Goal: Find specific page/section: Find specific page/section

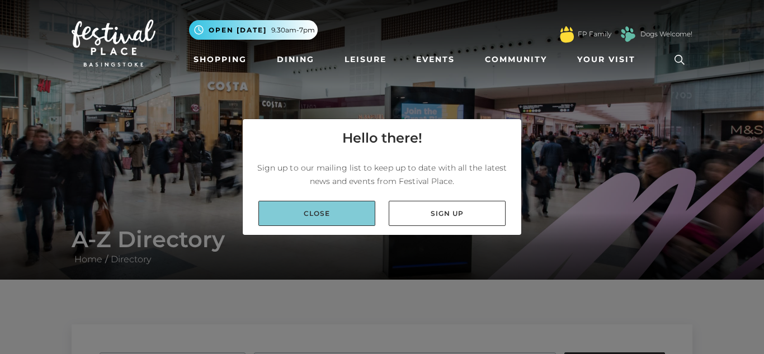
click at [305, 208] on link "Close" at bounding box center [316, 213] width 117 height 25
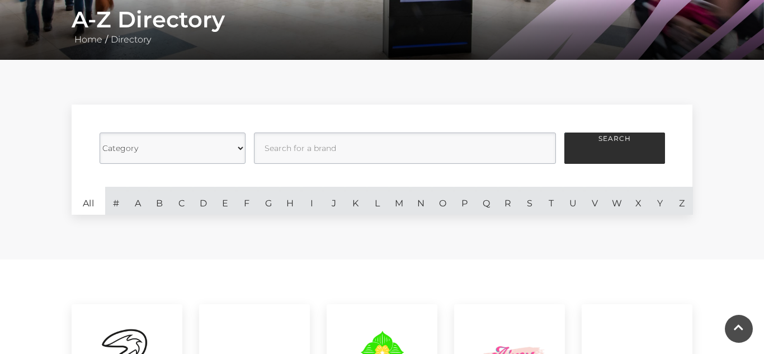
scroll to position [303, 0]
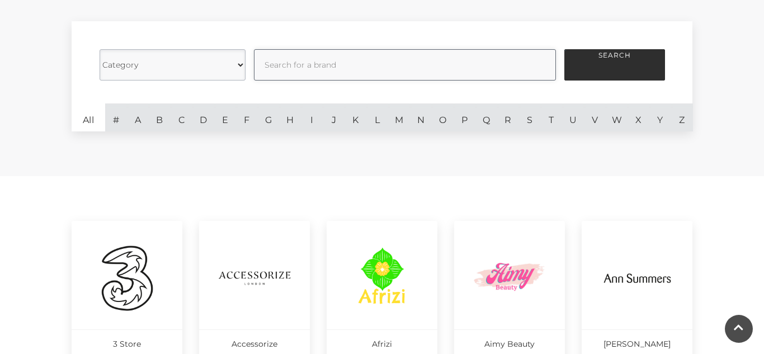
click at [305, 69] on input "text" at bounding box center [405, 64] width 302 height 31
type input "hmv"
click at [564, 49] on button "Search" at bounding box center [614, 64] width 101 height 31
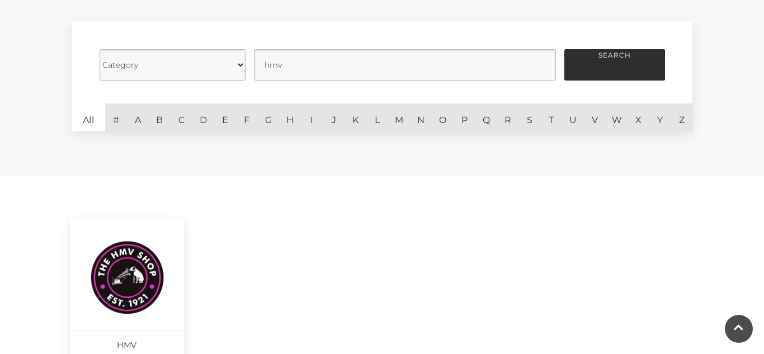
click at [115, 300] on img at bounding box center [127, 277] width 77 height 77
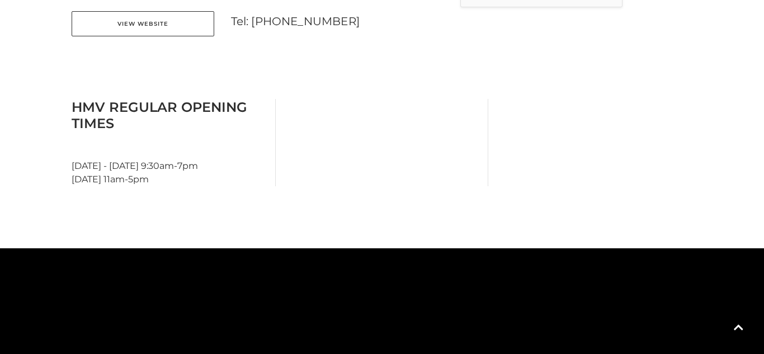
scroll to position [479, 0]
